Goal: Answer question/provide support: Share knowledge or assist other users

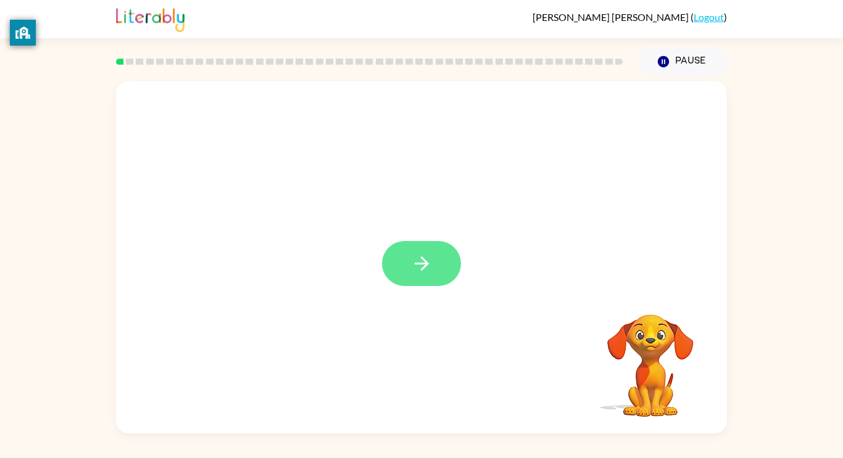
click at [407, 263] on button "button" at bounding box center [421, 263] width 79 height 45
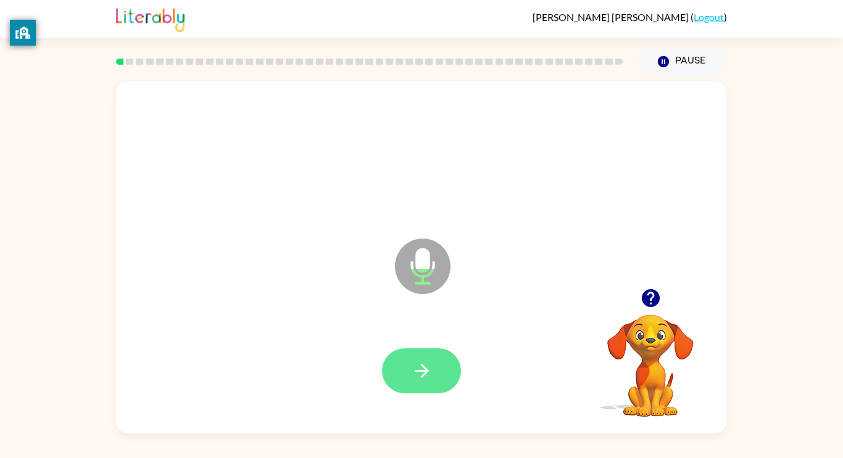
click at [426, 368] on icon "button" at bounding box center [421, 371] width 14 height 14
click at [436, 369] on button "button" at bounding box center [421, 371] width 79 height 45
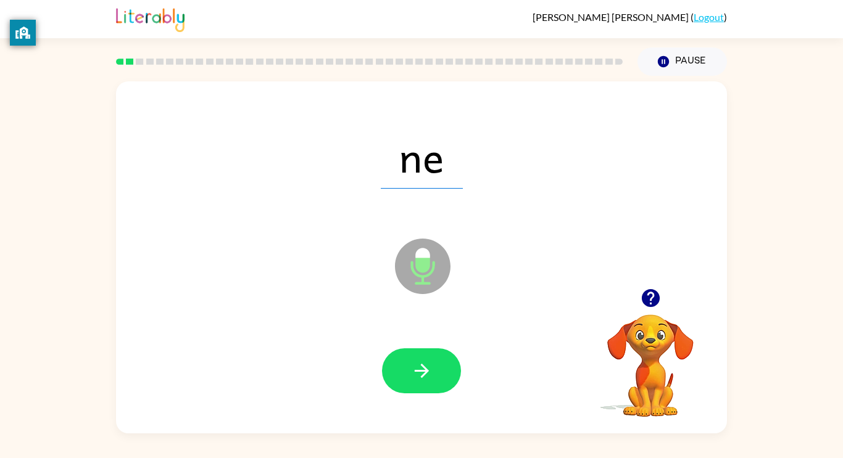
click at [438, 378] on button "button" at bounding box center [421, 371] width 79 height 45
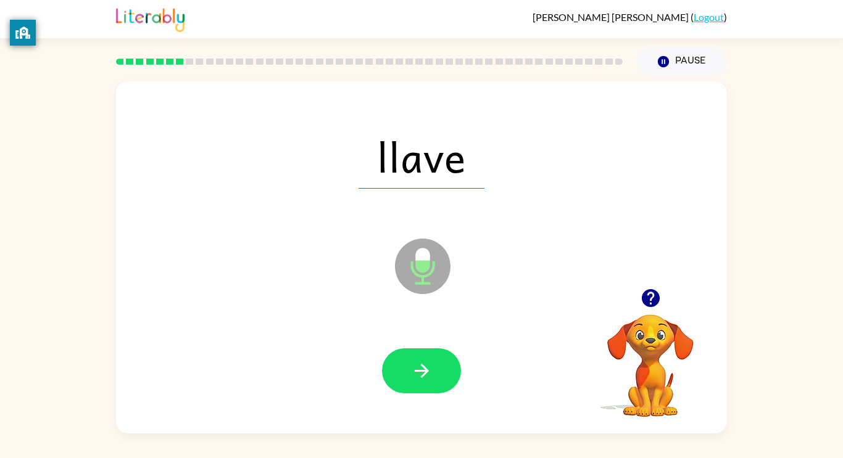
click at [438, 378] on button "button" at bounding box center [421, 371] width 79 height 45
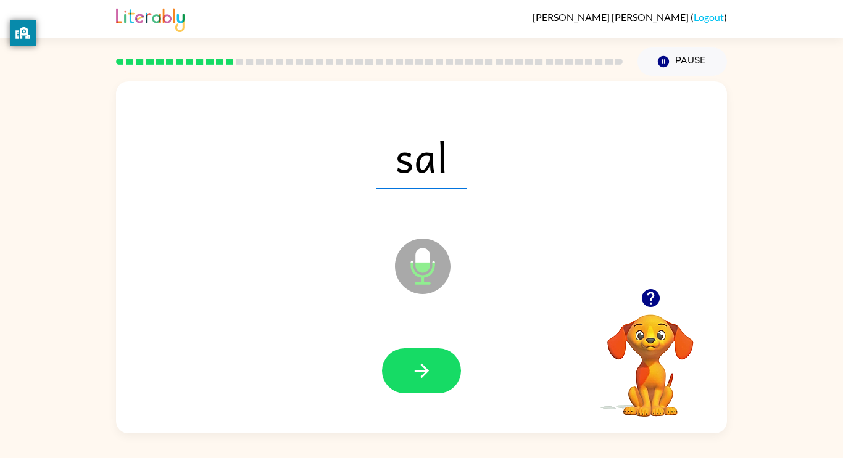
click at [438, 378] on button "button" at bounding box center [421, 371] width 79 height 45
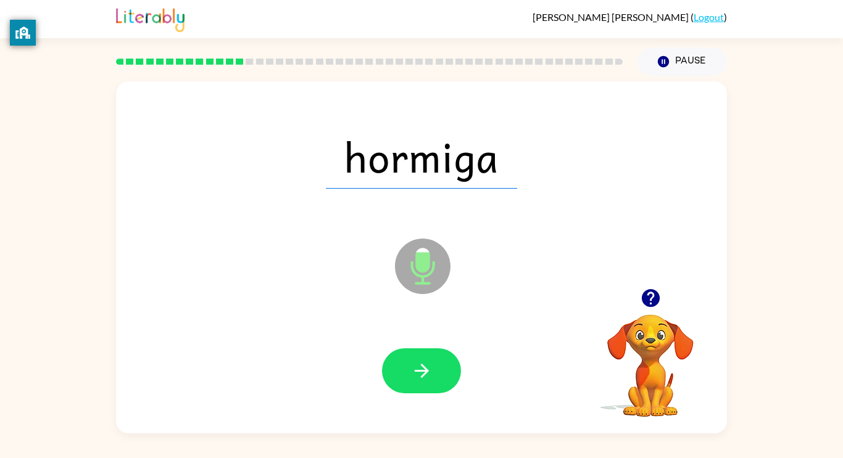
click at [438, 378] on button "button" at bounding box center [421, 371] width 79 height 45
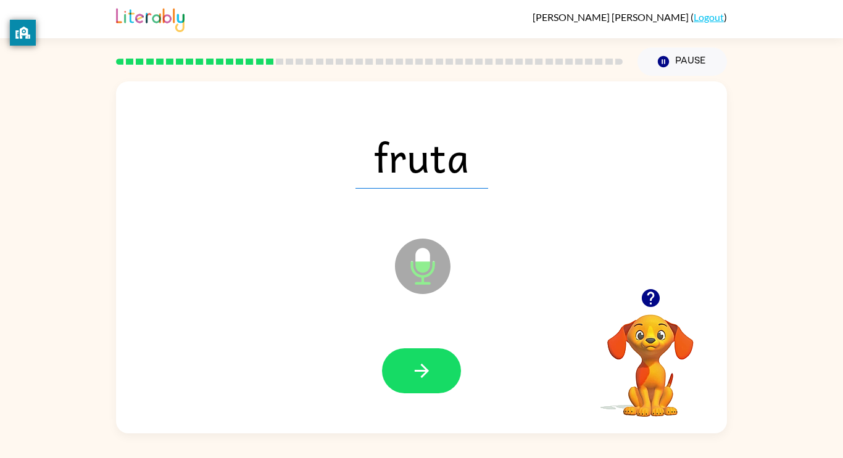
click at [438, 378] on button "button" at bounding box center [421, 371] width 79 height 45
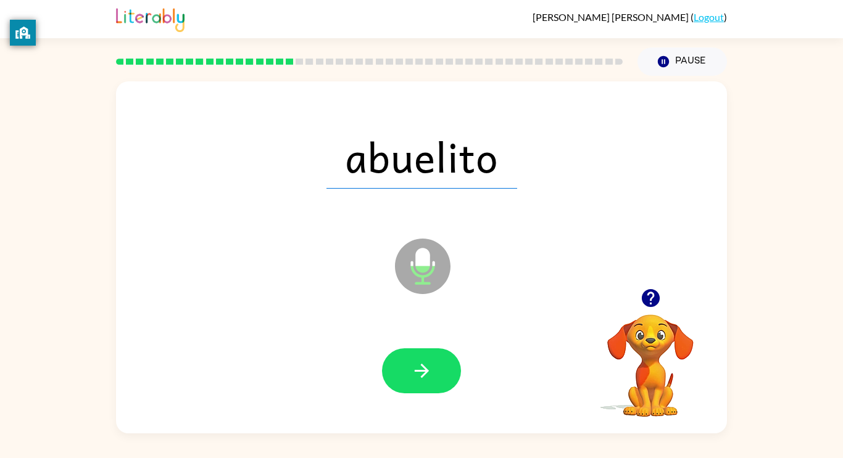
click at [438, 378] on button "button" at bounding box center [421, 371] width 79 height 45
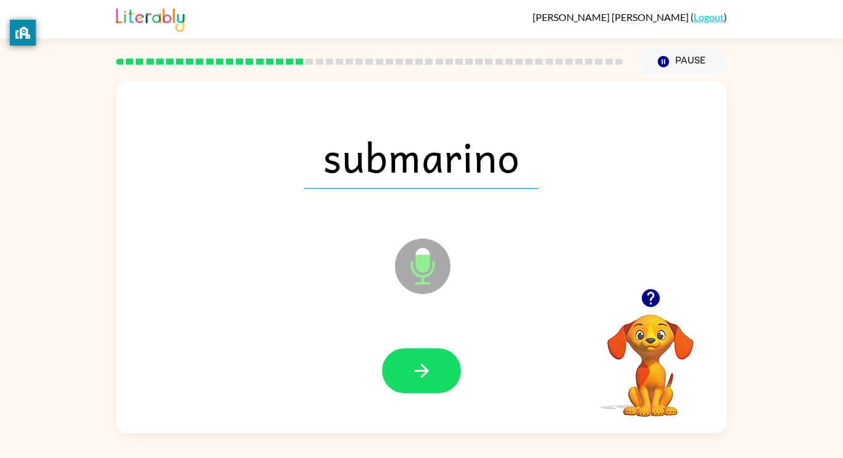
click at [438, 378] on button "button" at bounding box center [421, 371] width 79 height 45
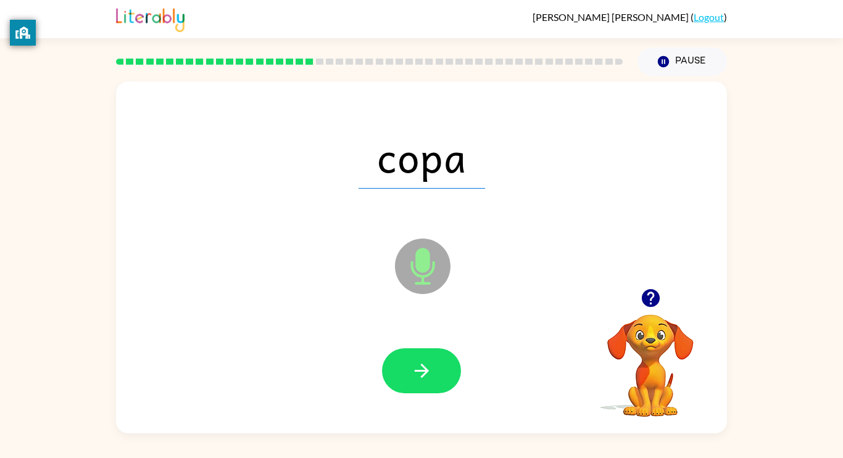
click at [438, 378] on button "button" at bounding box center [421, 371] width 79 height 45
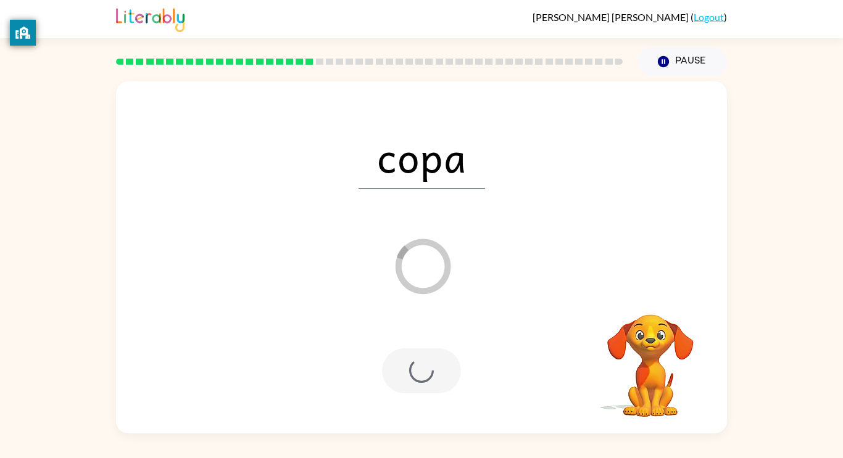
click at [460, 354] on div at bounding box center [421, 371] width 79 height 45
click at [453, 315] on div "copa Loader Your response is being sent to our graders" at bounding box center [421, 257] width 611 height 352
click at [462, 185] on span "copa" at bounding box center [421, 157] width 126 height 64
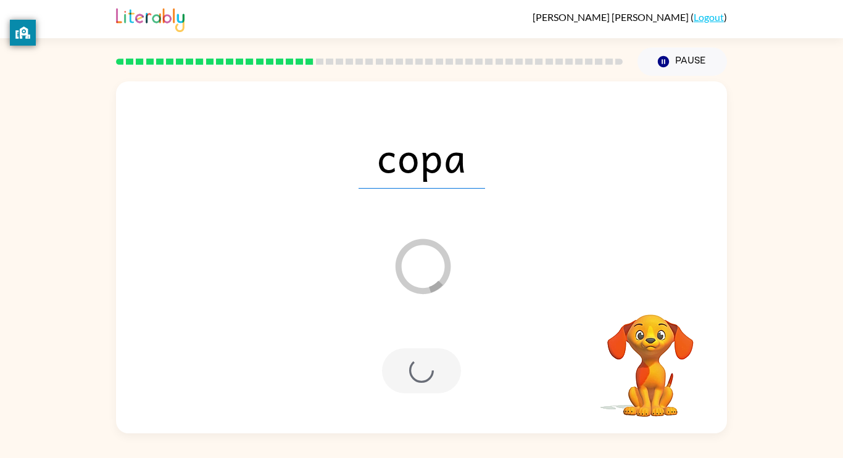
click at [462, 185] on span "copa" at bounding box center [421, 157] width 126 height 64
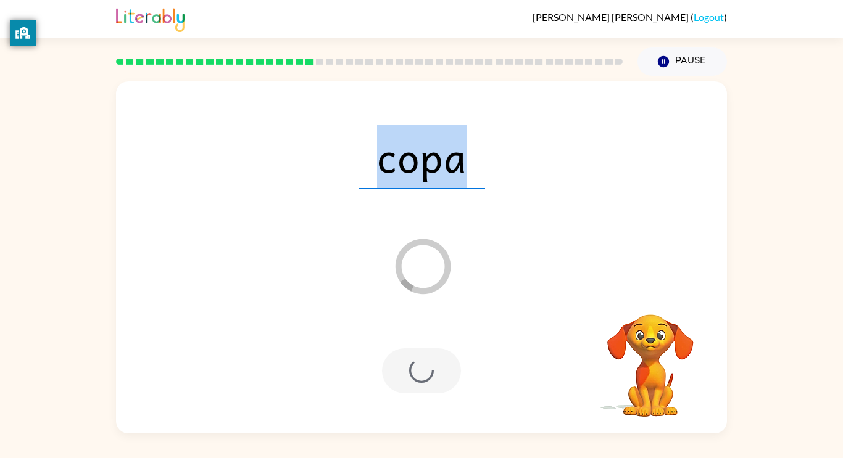
click at [462, 185] on span "copa" at bounding box center [421, 157] width 126 height 64
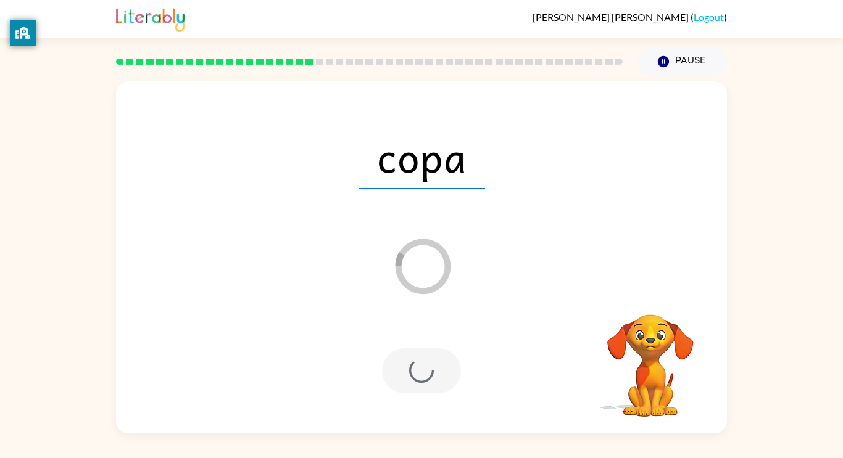
click at [462, 185] on span "copa" at bounding box center [421, 157] width 126 height 64
click at [421, 365] on div at bounding box center [421, 371] width 79 height 45
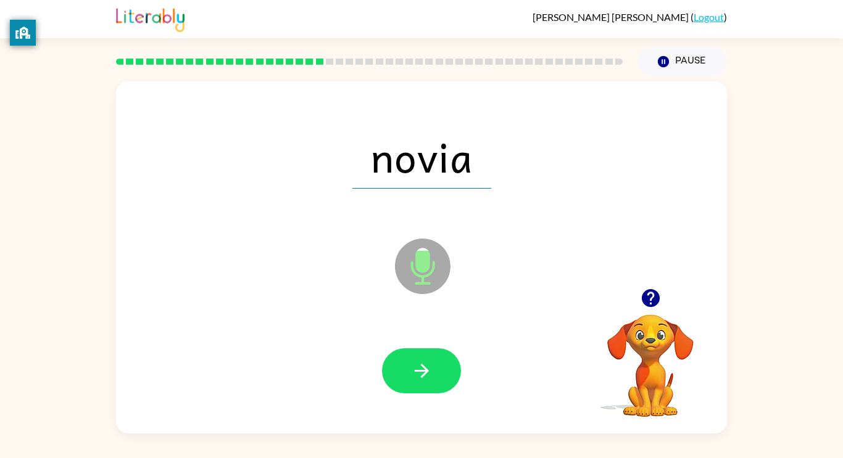
click at [405, 396] on div at bounding box center [421, 371] width 586 height 101
click at [414, 362] on icon "button" at bounding box center [422, 371] width 22 height 22
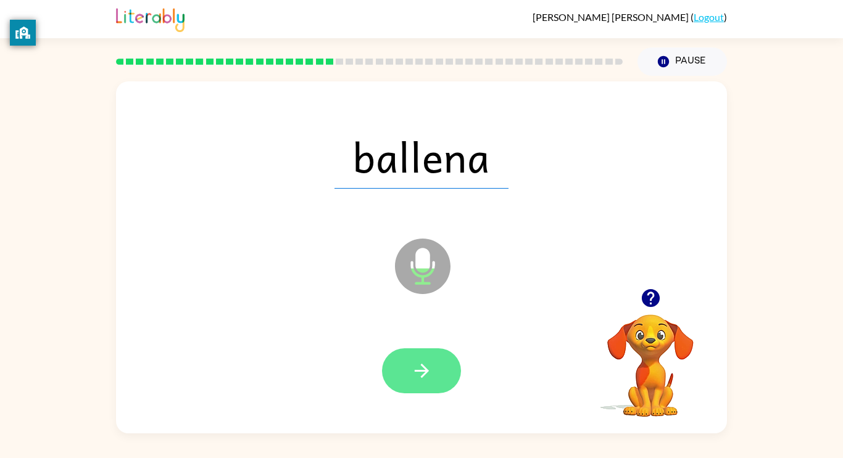
click at [411, 372] on icon "button" at bounding box center [422, 371] width 22 height 22
click at [421, 354] on button "button" at bounding box center [421, 371] width 79 height 45
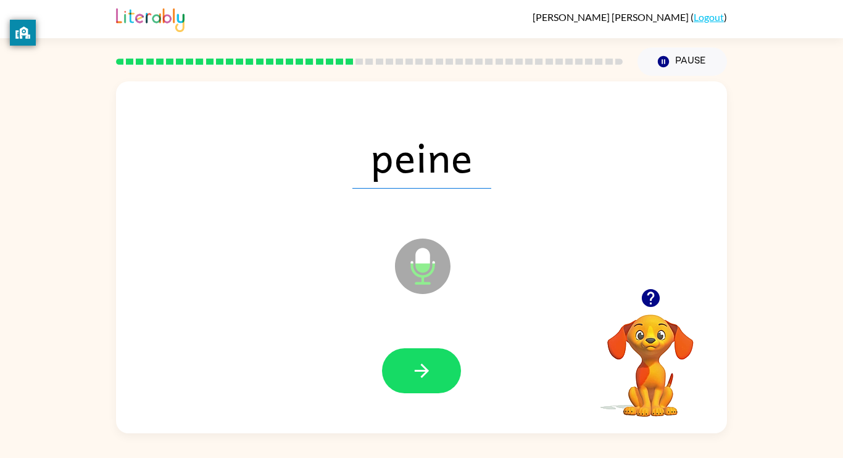
click at [421, 354] on button "button" at bounding box center [421, 371] width 79 height 45
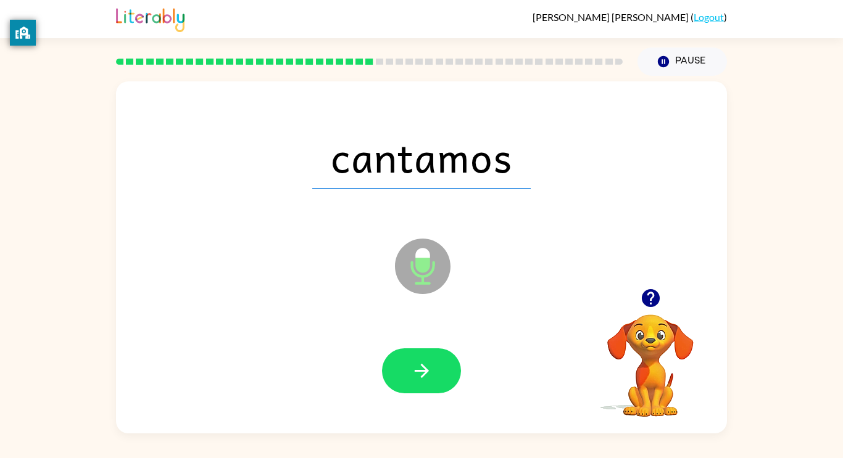
click at [421, 354] on button "button" at bounding box center [421, 371] width 79 height 45
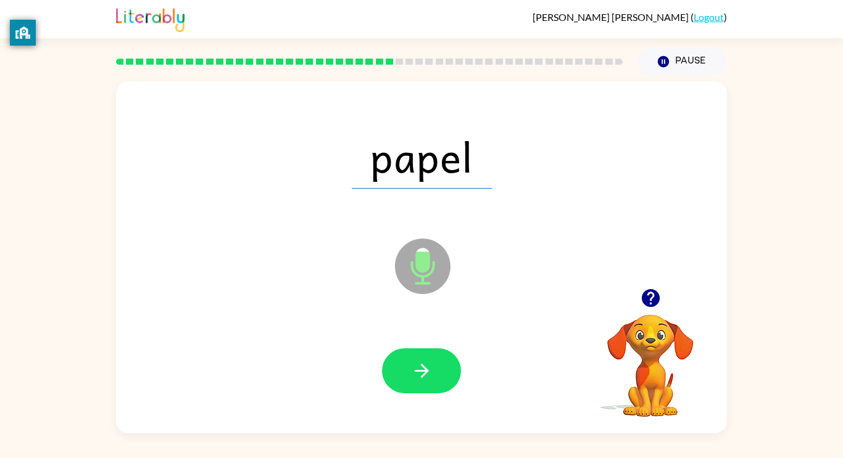
click at [421, 354] on button "button" at bounding box center [421, 371] width 79 height 45
click at [421, 363] on icon "button" at bounding box center [422, 371] width 22 height 22
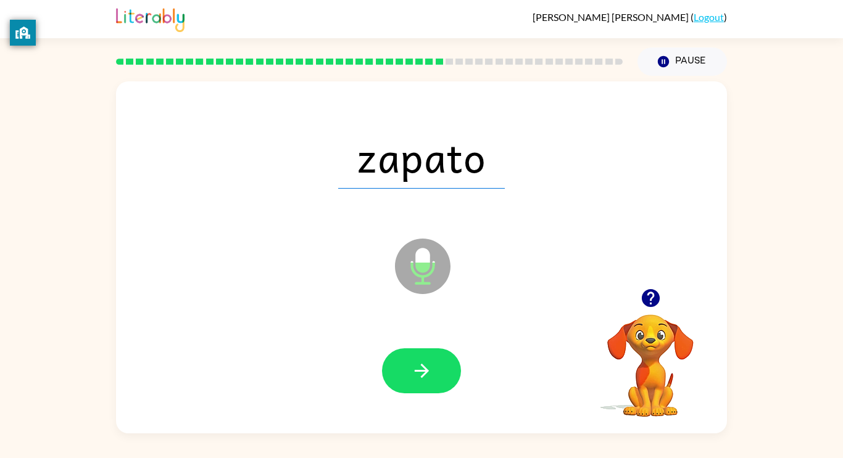
click at [421, 363] on icon "button" at bounding box center [422, 371] width 22 height 22
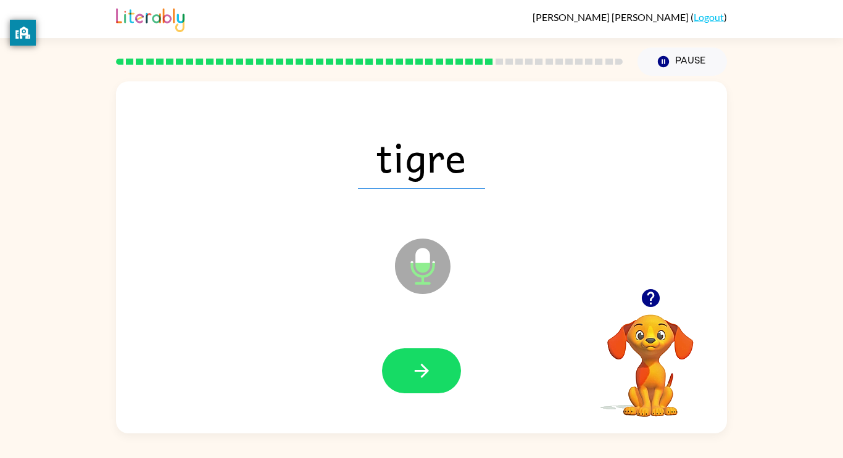
click at [421, 363] on icon "button" at bounding box center [422, 371] width 22 height 22
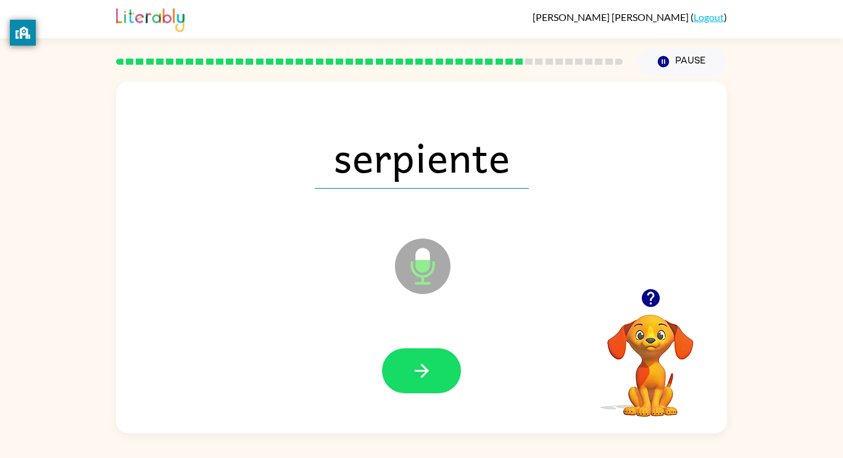
click at [421, 363] on icon "button" at bounding box center [422, 371] width 22 height 22
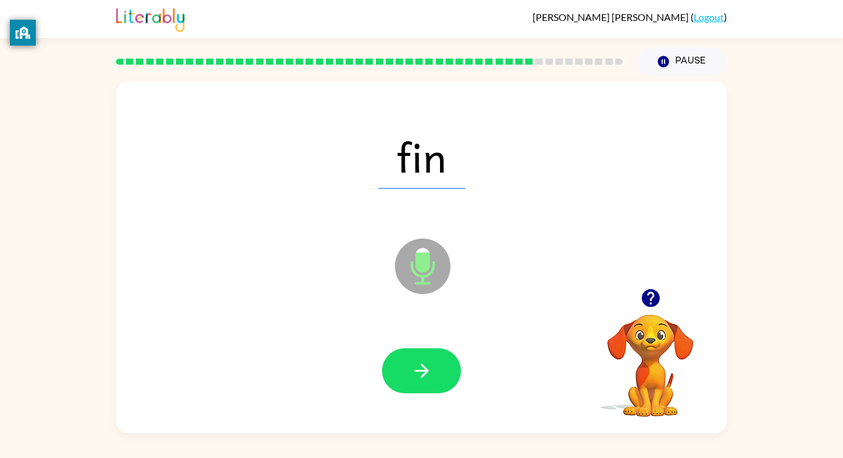
click at [421, 363] on icon "button" at bounding box center [422, 371] width 22 height 22
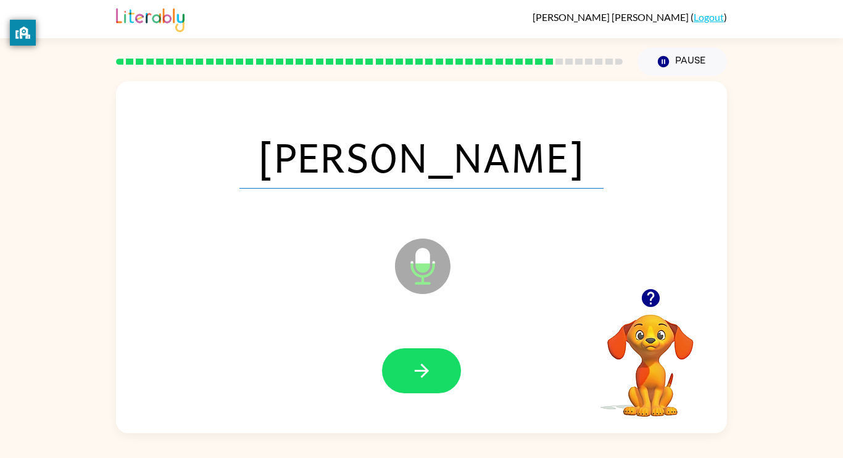
click at [421, 363] on icon "button" at bounding box center [422, 371] width 22 height 22
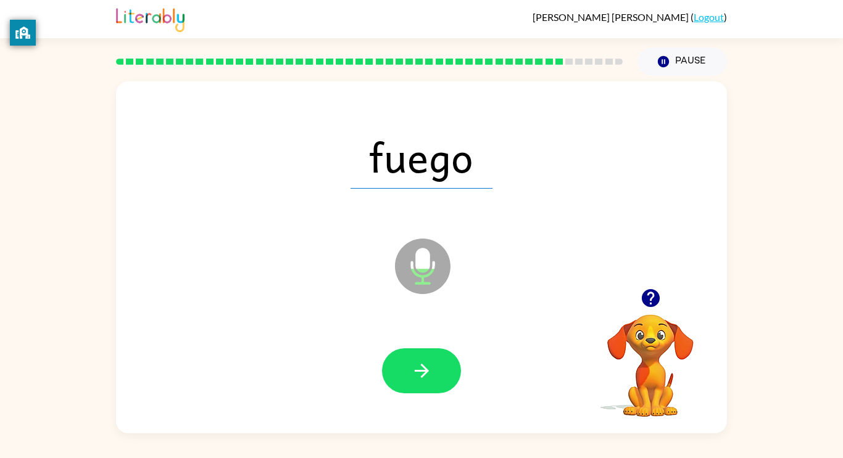
click at [421, 363] on icon "button" at bounding box center [422, 371] width 22 height 22
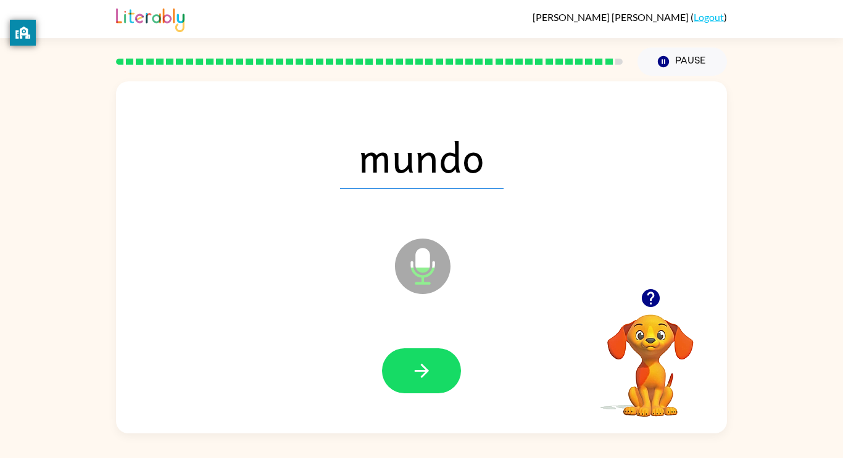
click at [421, 363] on icon "button" at bounding box center [422, 371] width 22 height 22
